Goal: Task Accomplishment & Management: Manage account settings

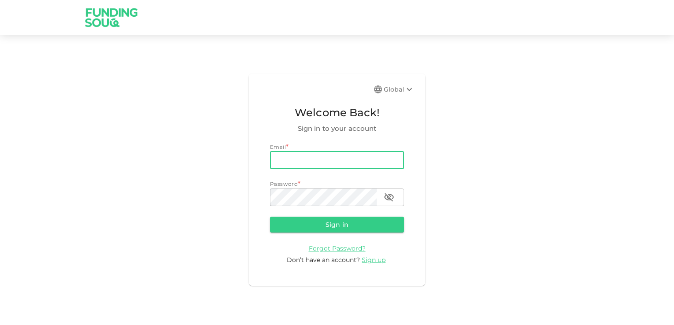
click at [297, 163] on input "email" at bounding box center [337, 161] width 134 height 18
type input "[EMAIL_ADDRESS][DOMAIN_NAME]"
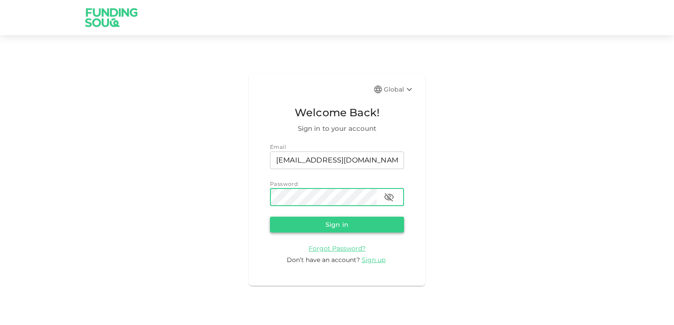
click at [332, 221] on button "Sign in" at bounding box center [337, 225] width 134 height 16
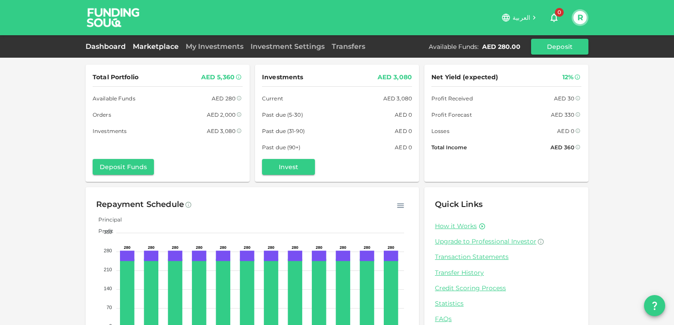
click at [157, 49] on link "Marketplace" at bounding box center [155, 46] width 53 height 8
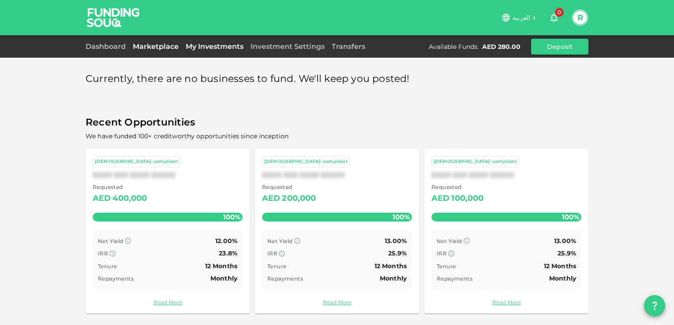
click at [206, 45] on link "My Investments" at bounding box center [214, 46] width 65 height 8
